Goal: Check status: Check status

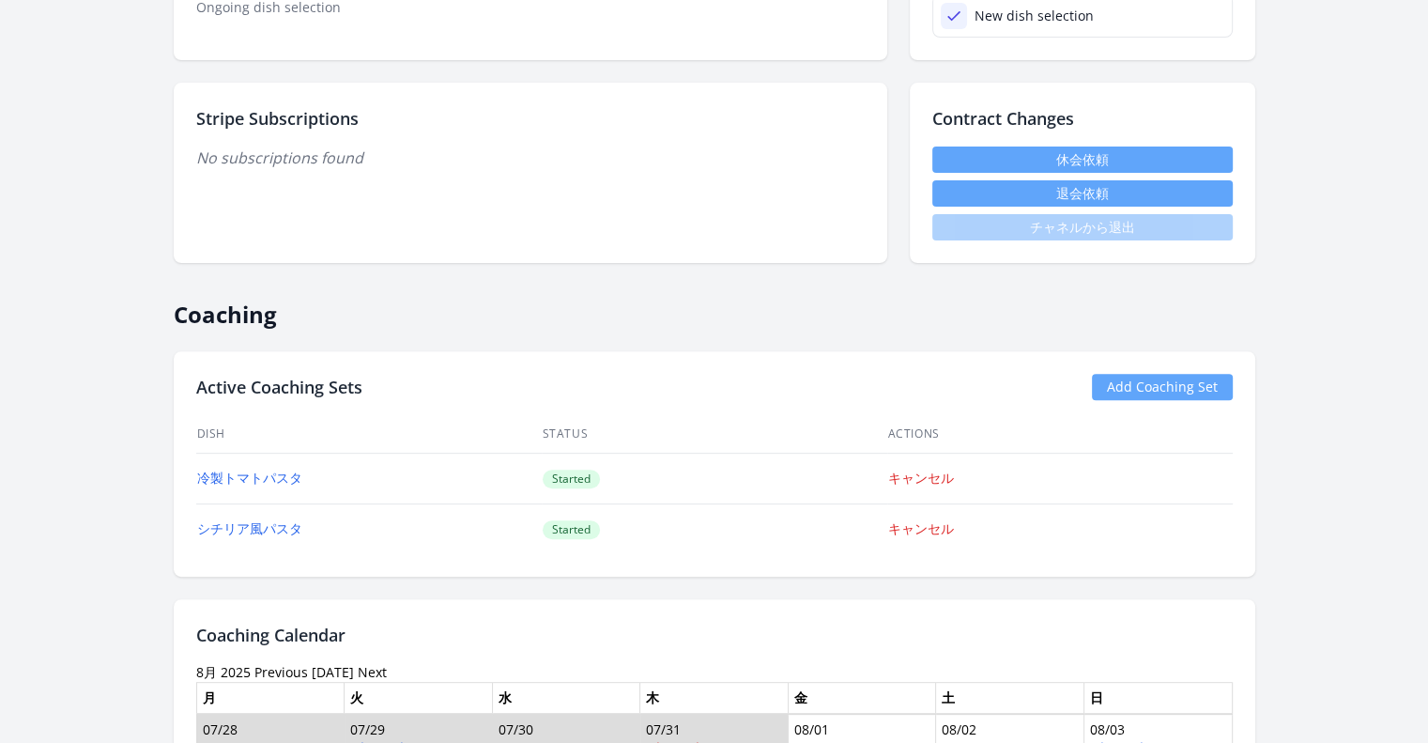
scroll to position [563, 0]
click at [288, 523] on link "シチリア風パスタ" at bounding box center [249, 527] width 105 height 18
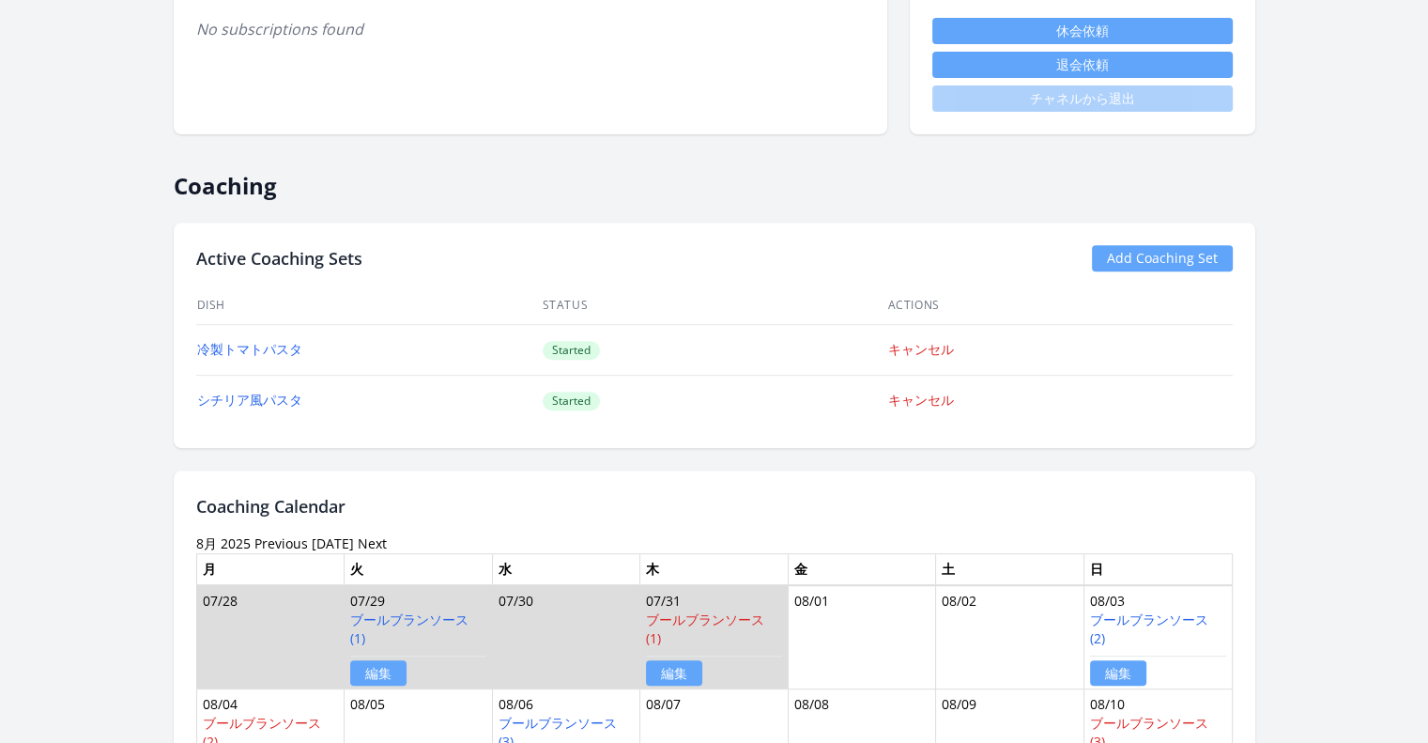
scroll to position [690, 0]
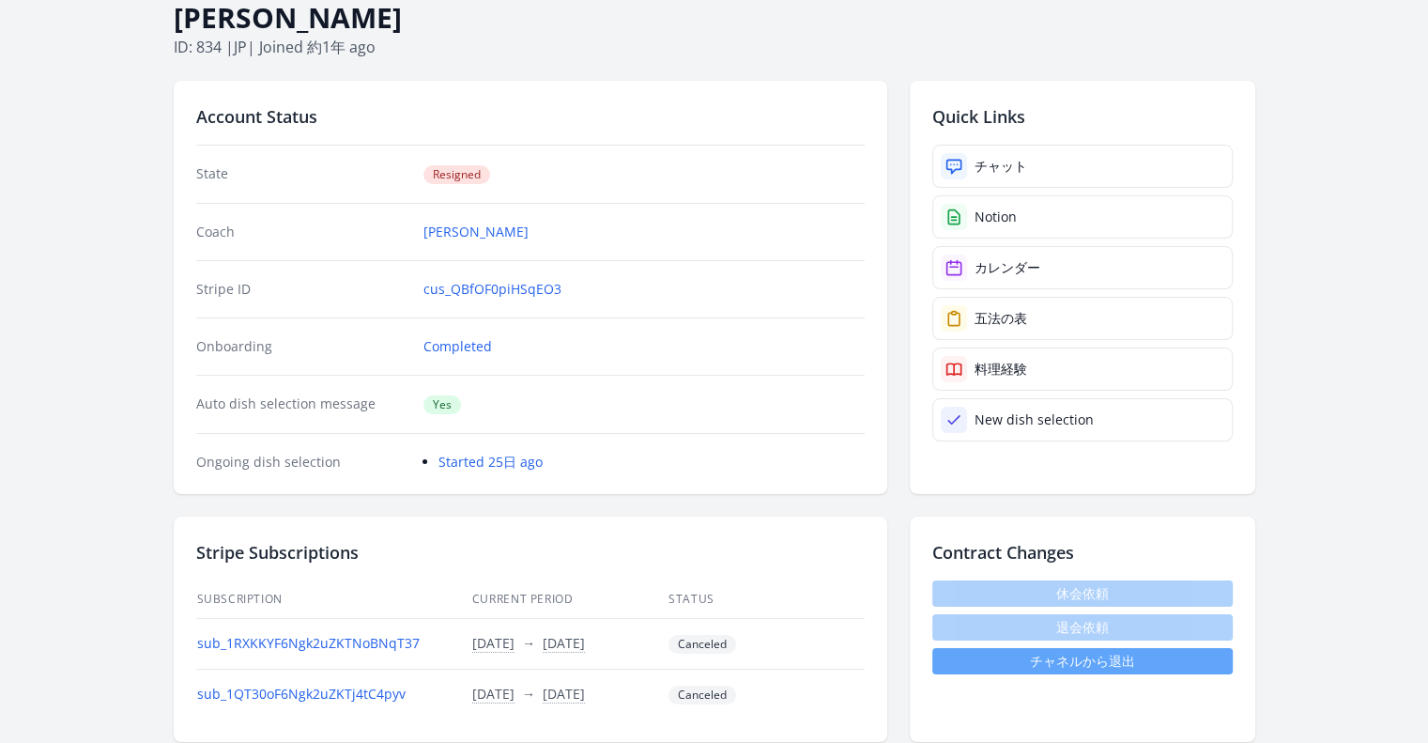
scroll to position [109, 0]
click at [502, 452] on link "Started 25日 ago" at bounding box center [491, 461] width 104 height 18
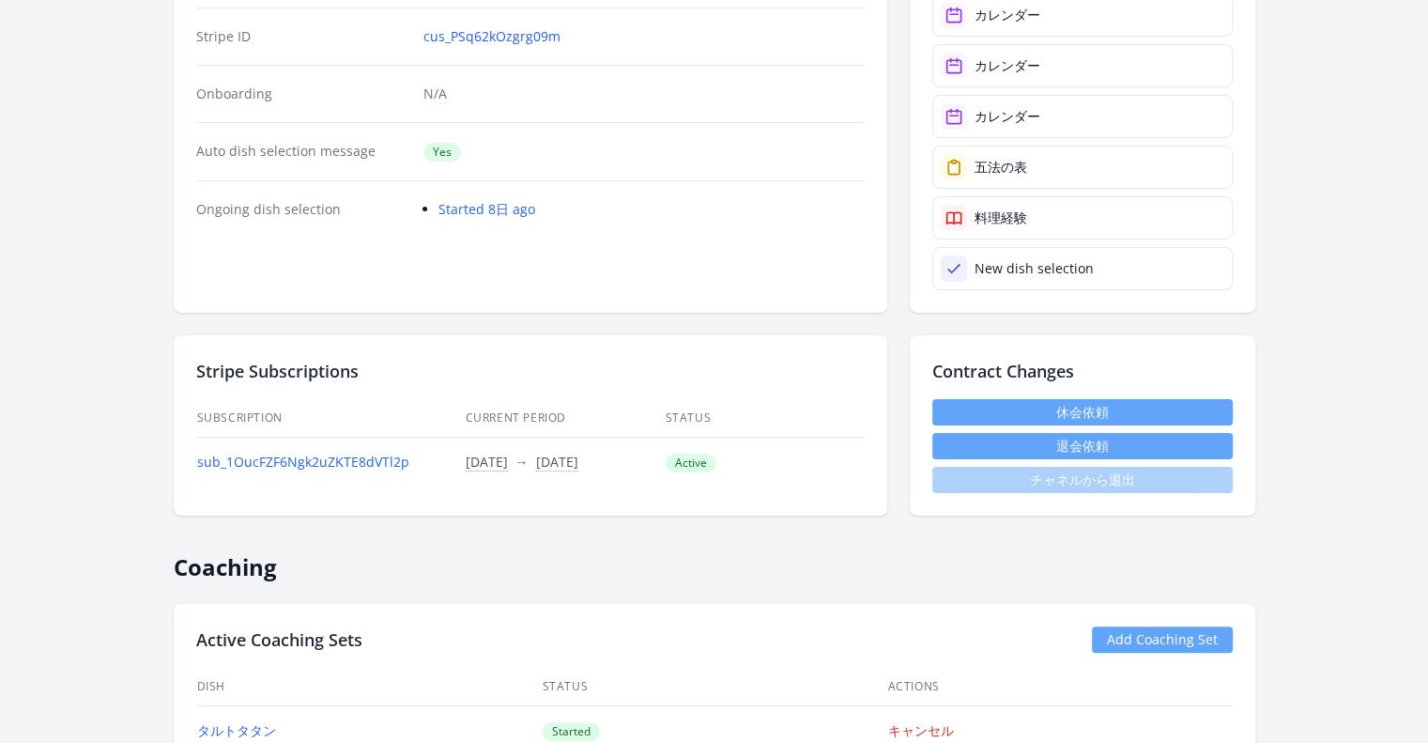
scroll to position [356, 0]
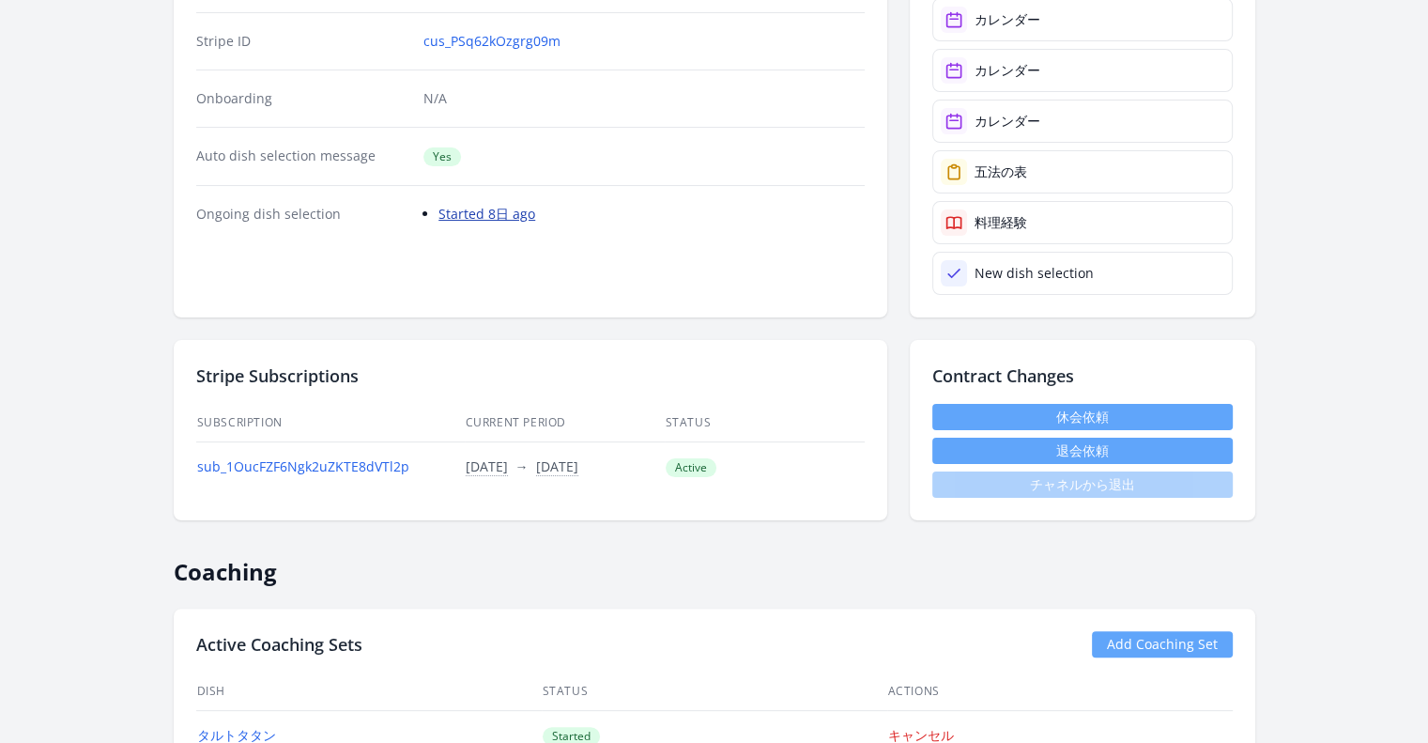
click at [490, 208] on link "Started 8日 ago" at bounding box center [487, 214] width 97 height 18
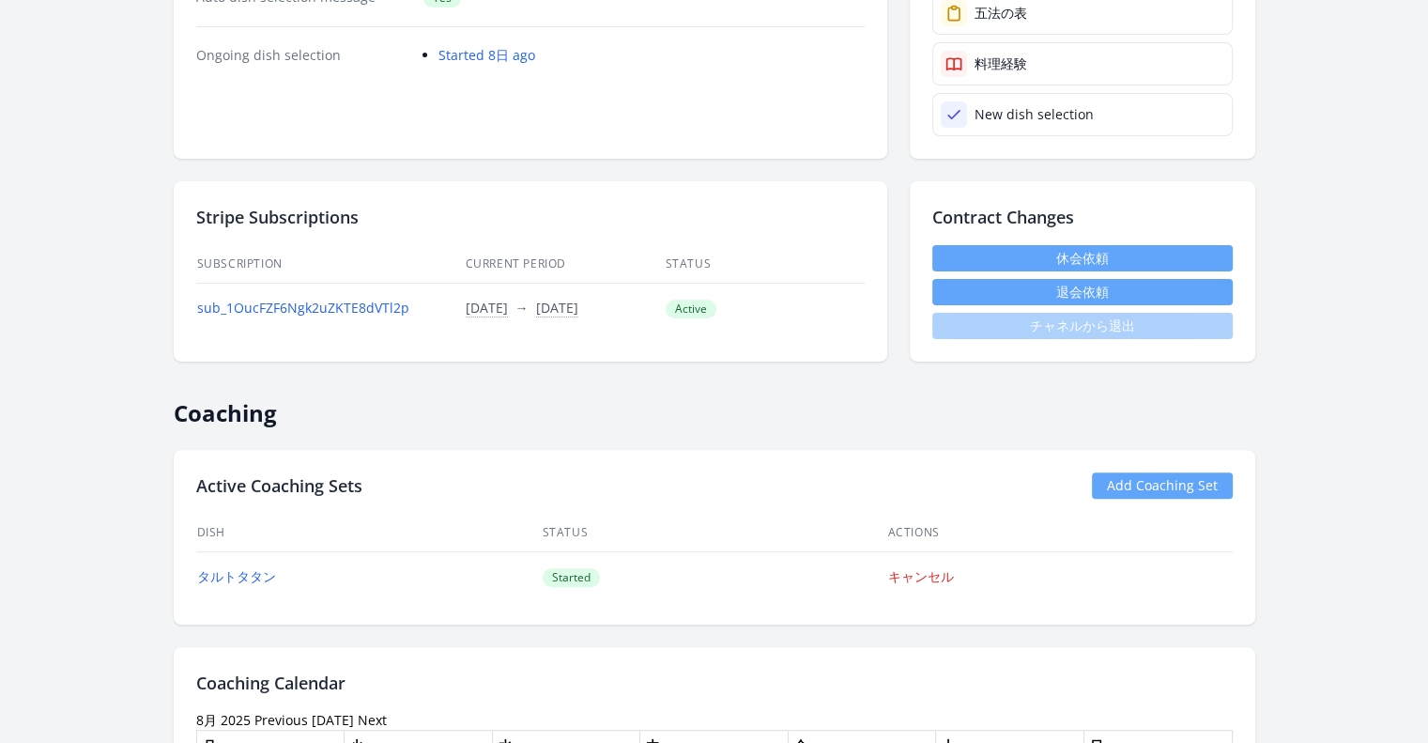
scroll to position [514, 0]
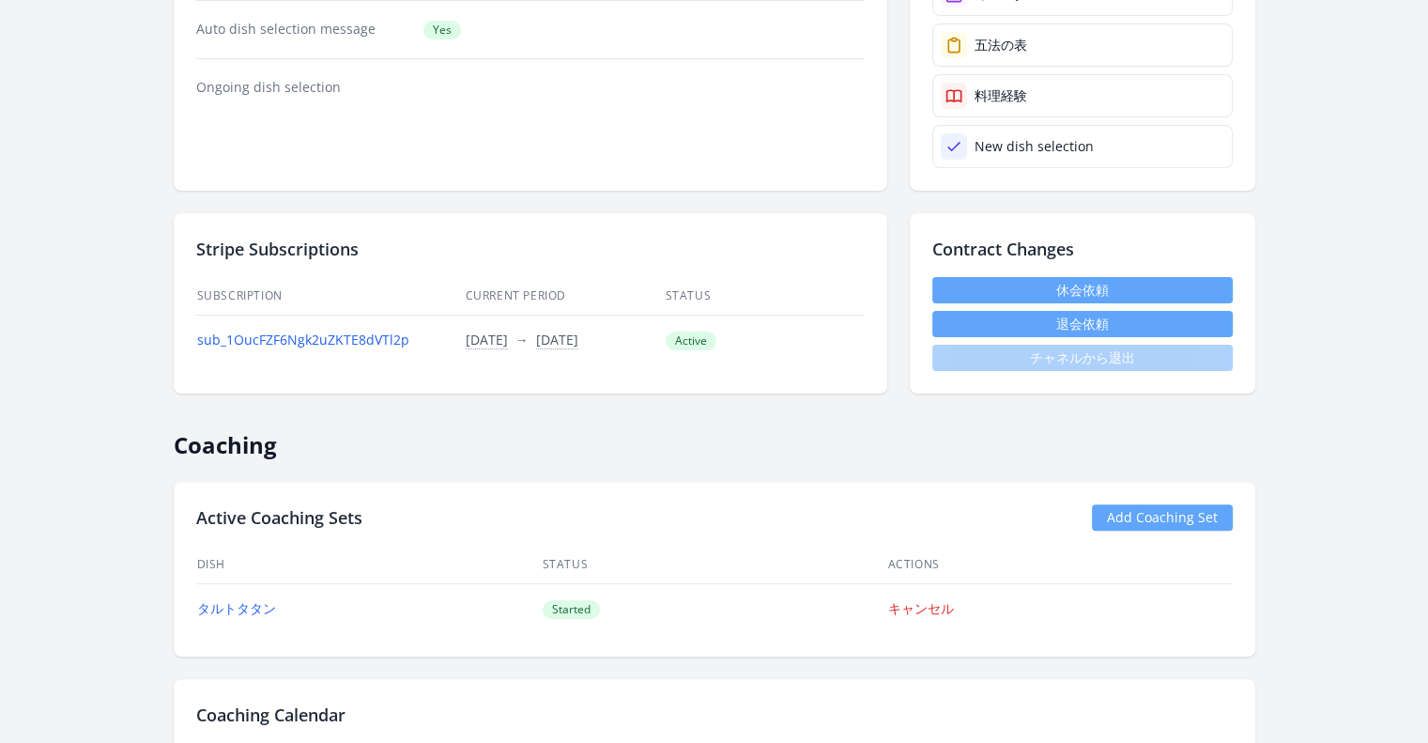
scroll to position [496, 0]
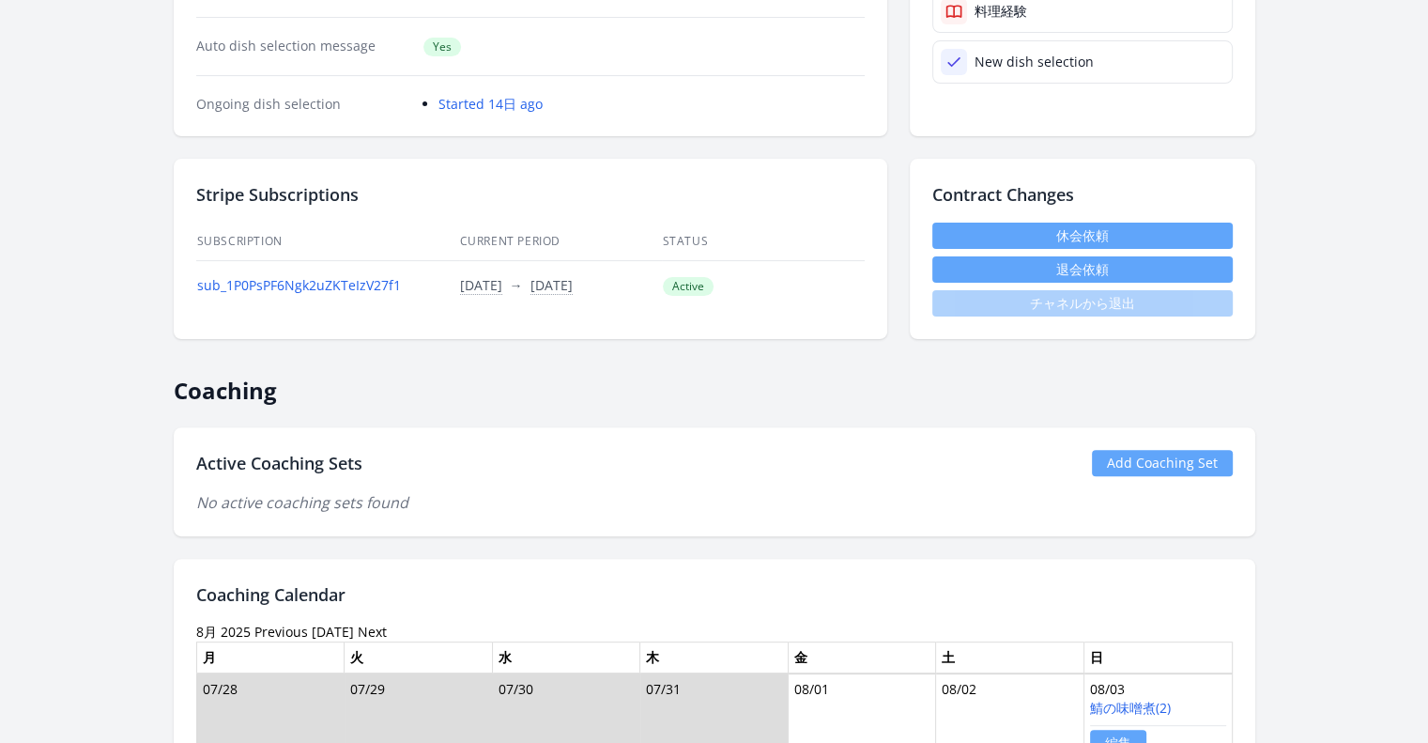
scroll to position [487, 0]
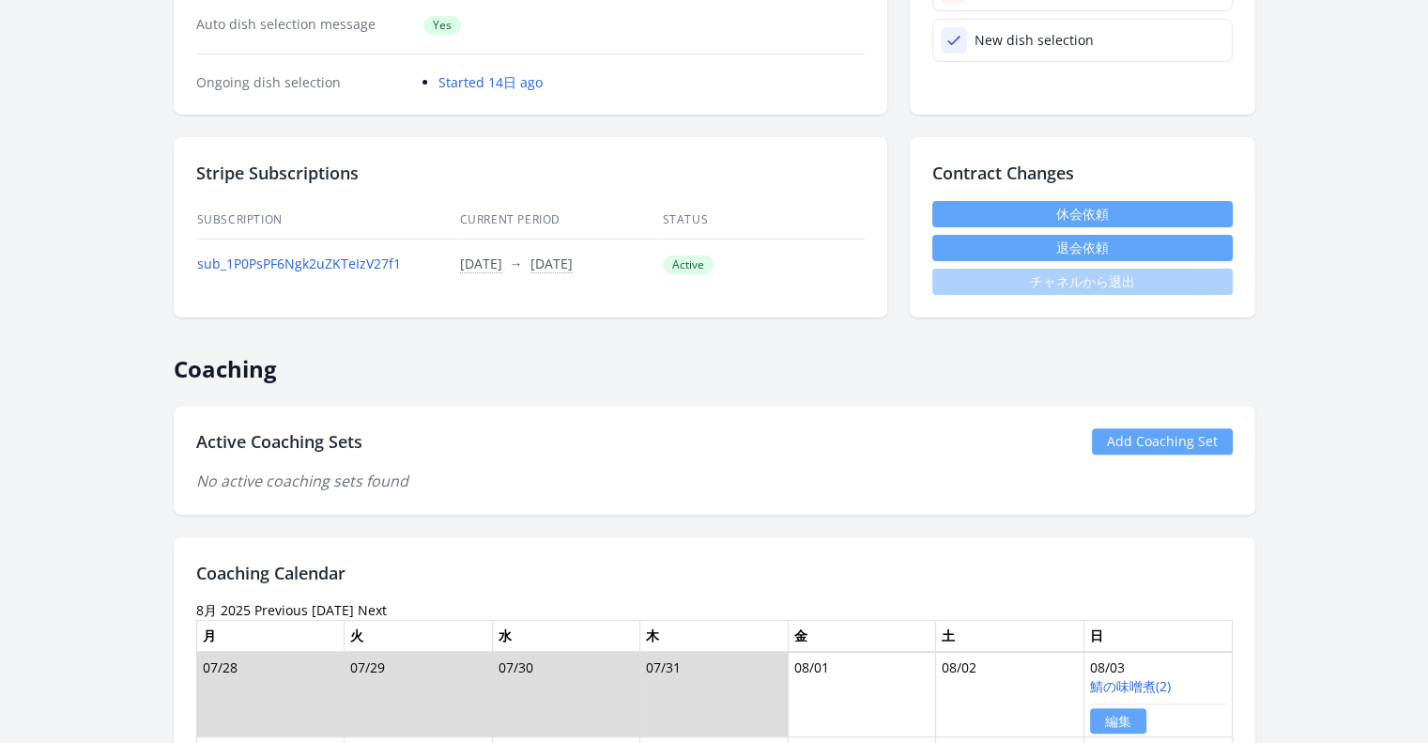
click at [1157, 437] on link "Add Coaching Set" at bounding box center [1162, 441] width 141 height 26
click at [1175, 432] on link "Add Coaching Set" at bounding box center [1162, 441] width 141 height 26
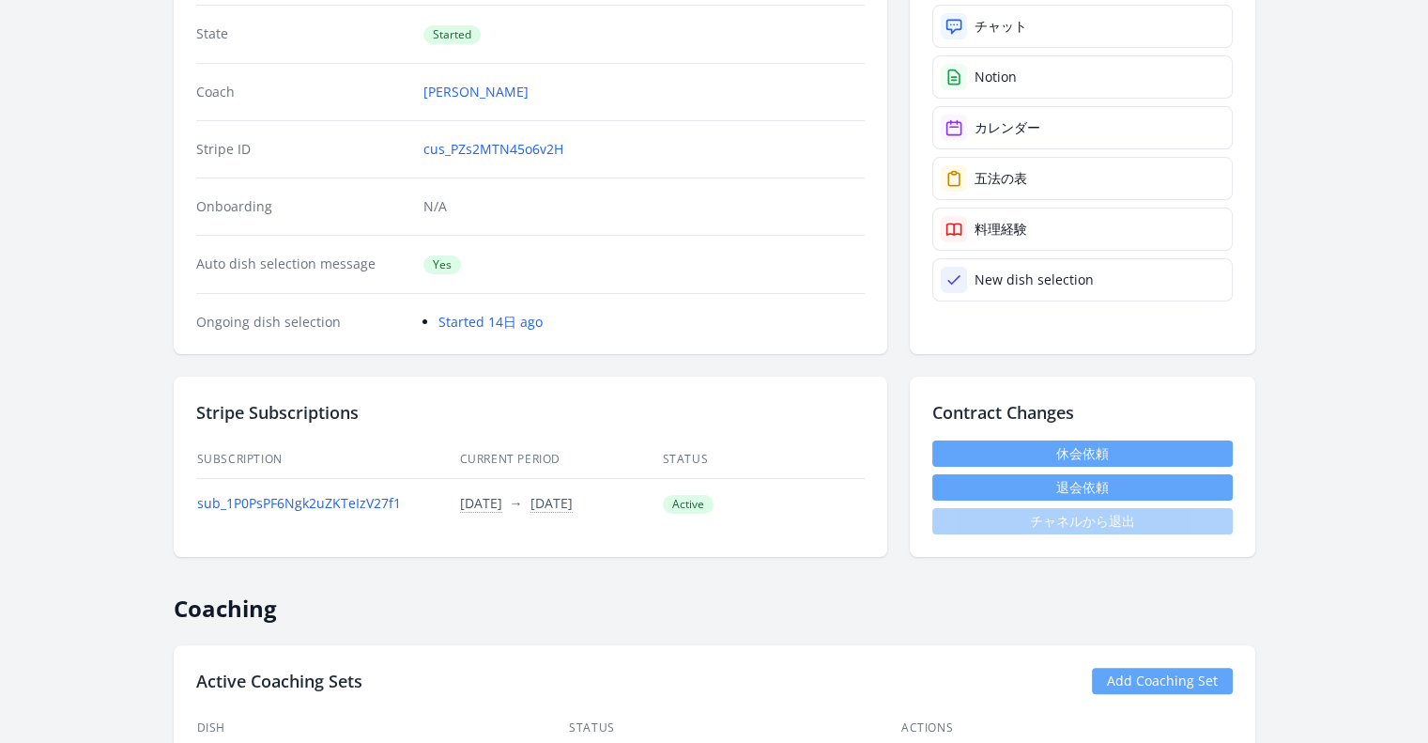
scroll to position [252, 0]
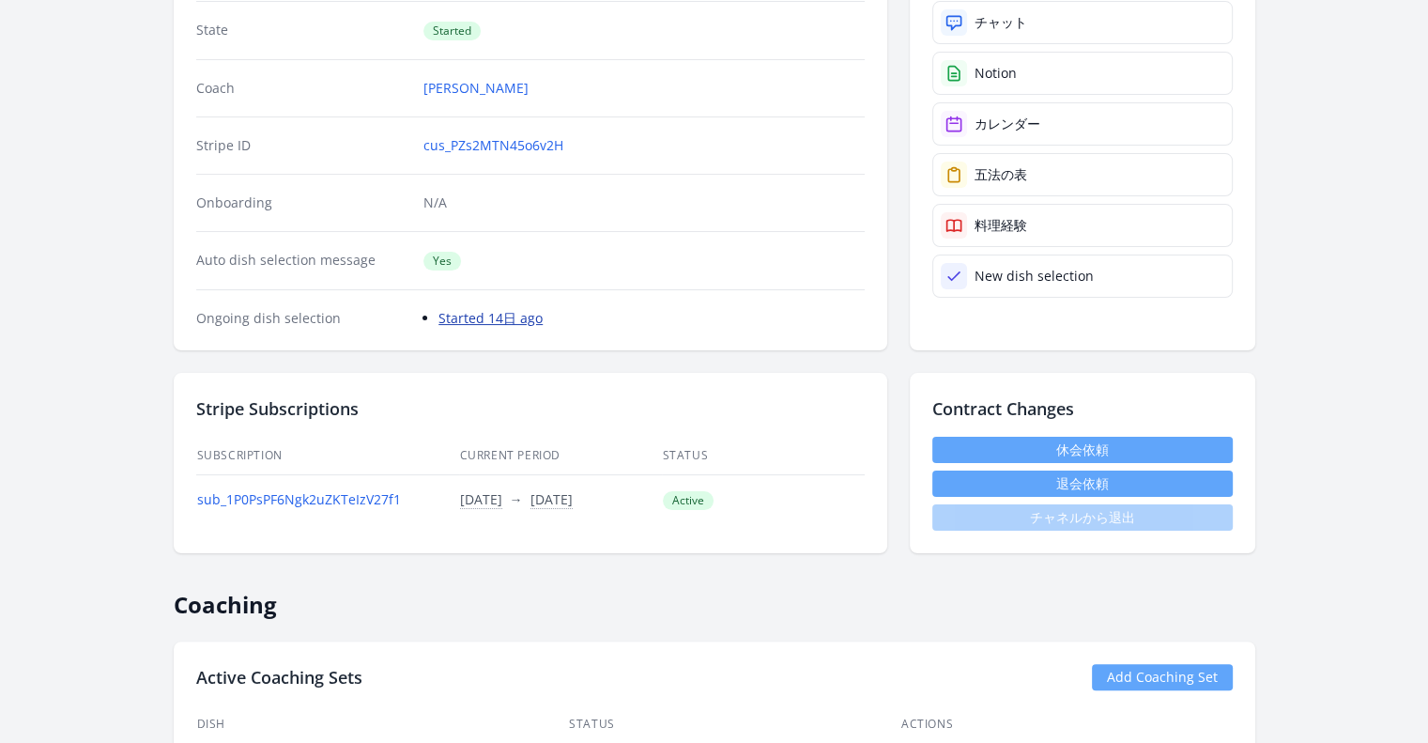
click at [516, 318] on link "Started 14日 ago" at bounding box center [491, 318] width 104 height 18
click at [506, 315] on link "Started 14日 ago" at bounding box center [491, 318] width 104 height 18
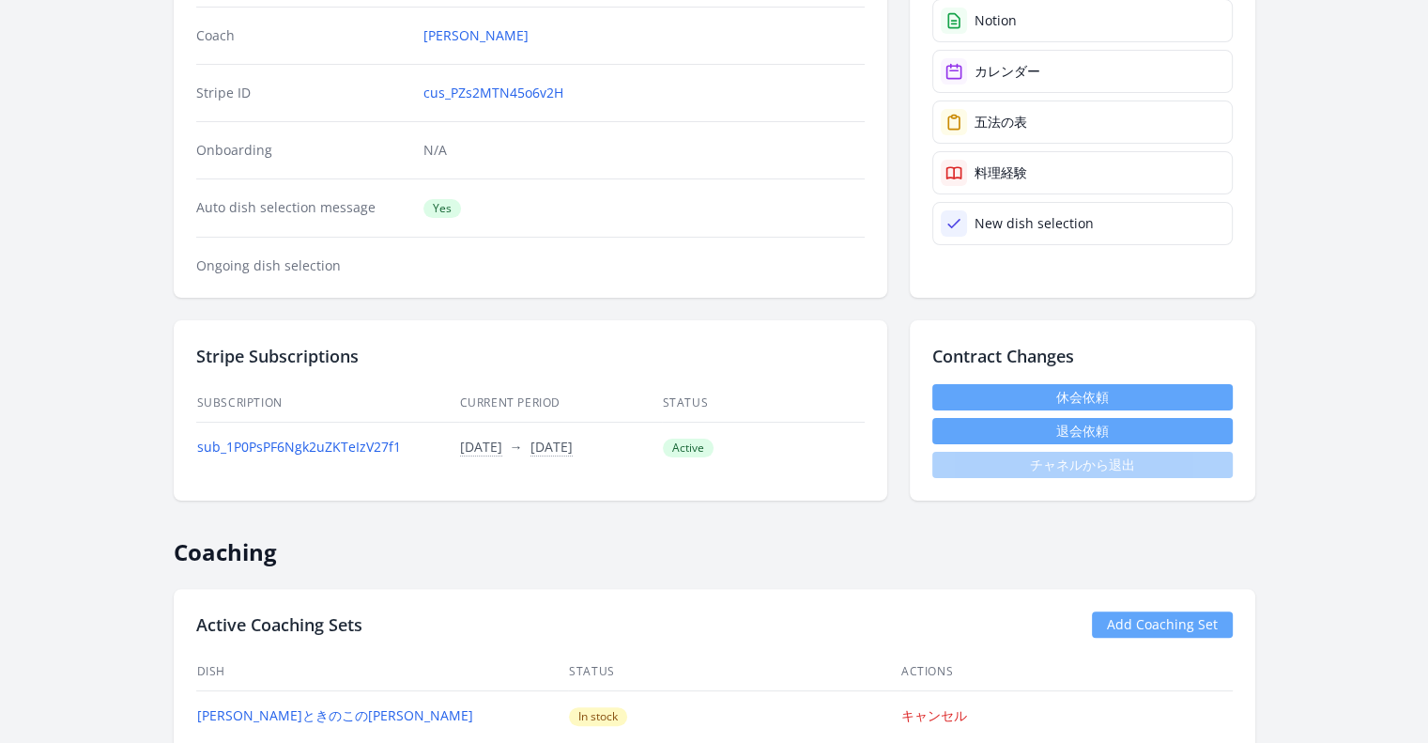
scroll to position [302, 0]
